Goal: Information Seeking & Learning: Learn about a topic

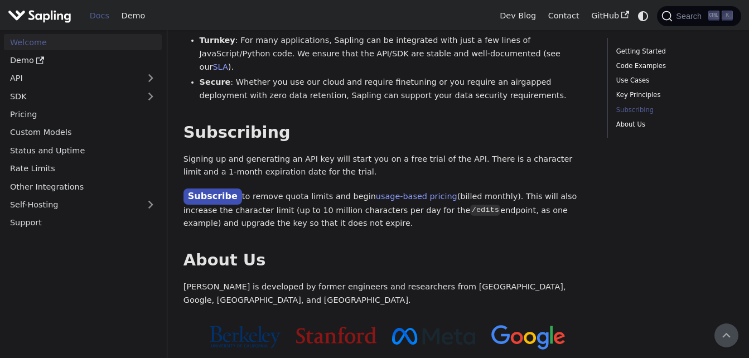
scroll to position [894, 0]
